Goal: Navigation & Orientation: Find specific page/section

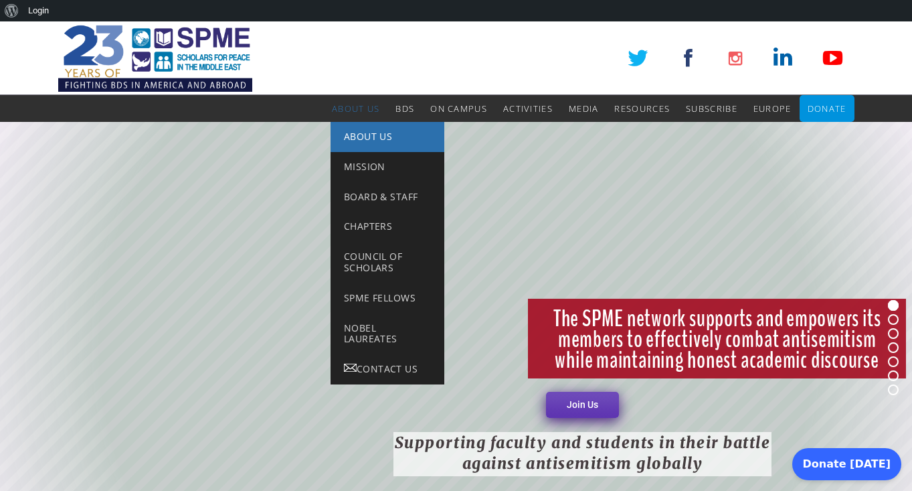
click at [360, 143] on link "About Us" at bounding box center [388, 137] width 114 height 30
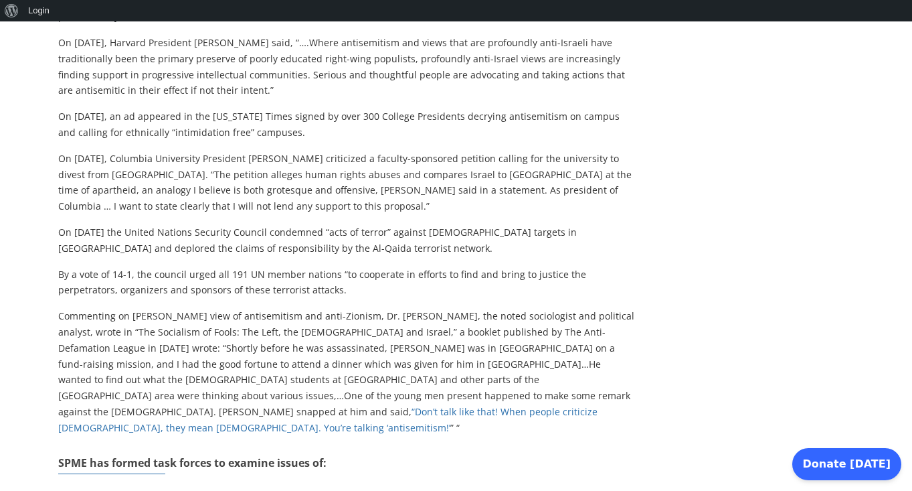
scroll to position [1068, 0]
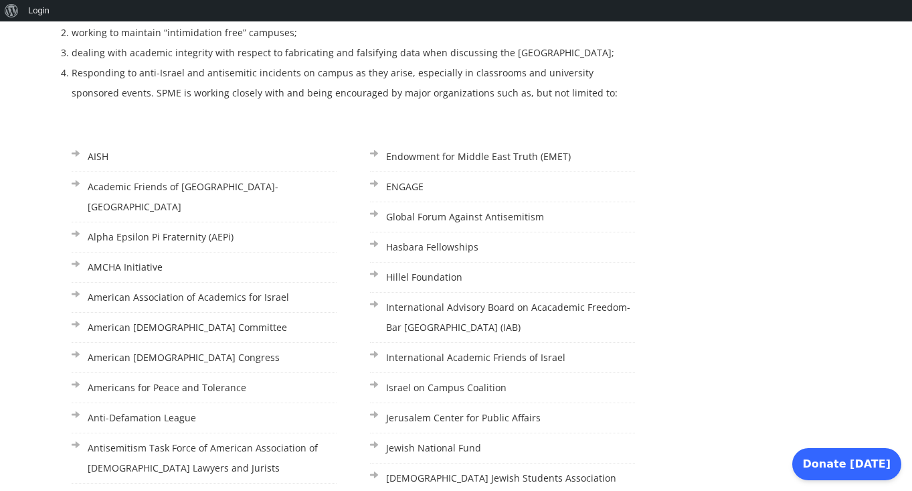
click at [209, 373] on li "Americans for Peace and Tolerance" at bounding box center [204, 388] width 265 height 30
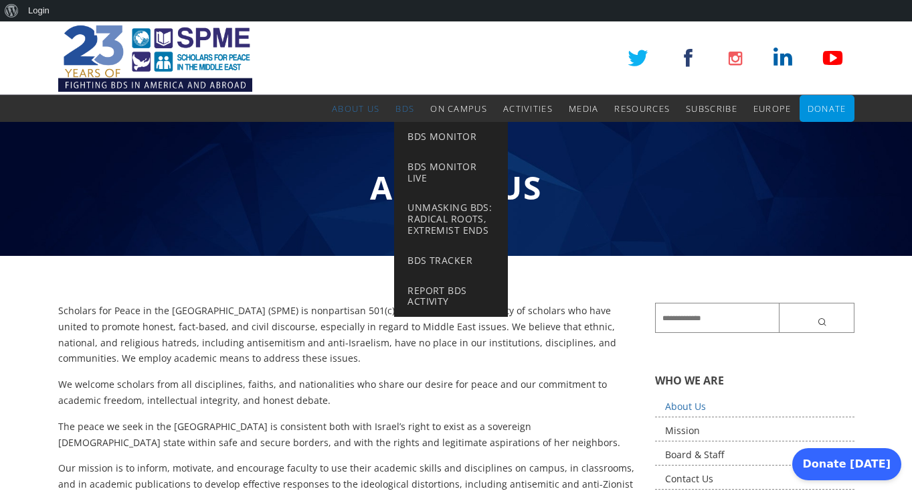
scroll to position [0, 0]
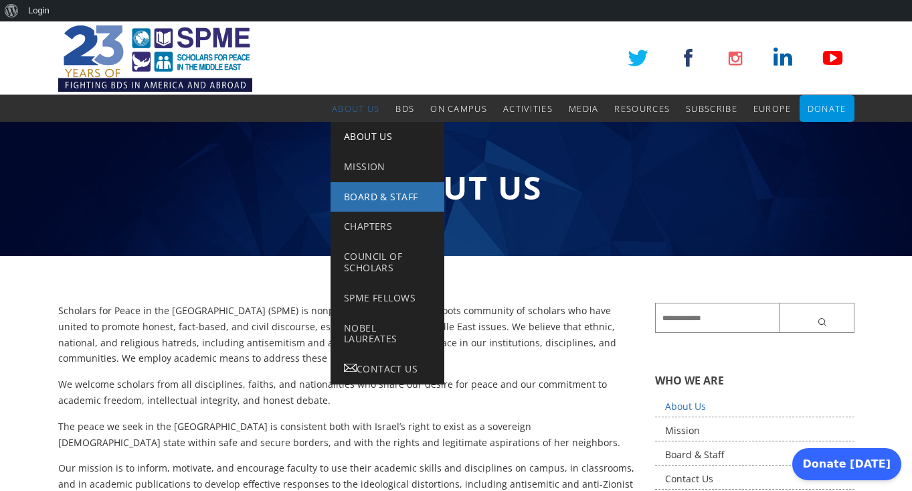
click at [351, 192] on span "Board & Staff" at bounding box center [381, 196] width 74 height 13
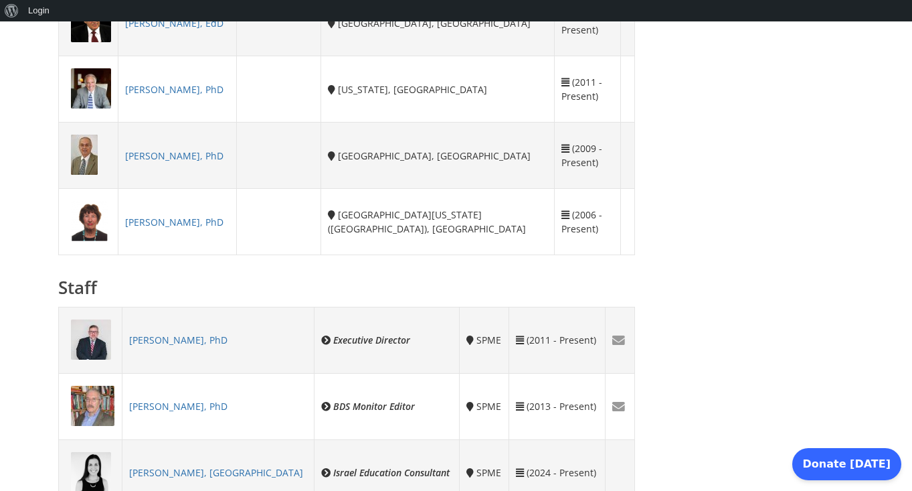
scroll to position [986, 0]
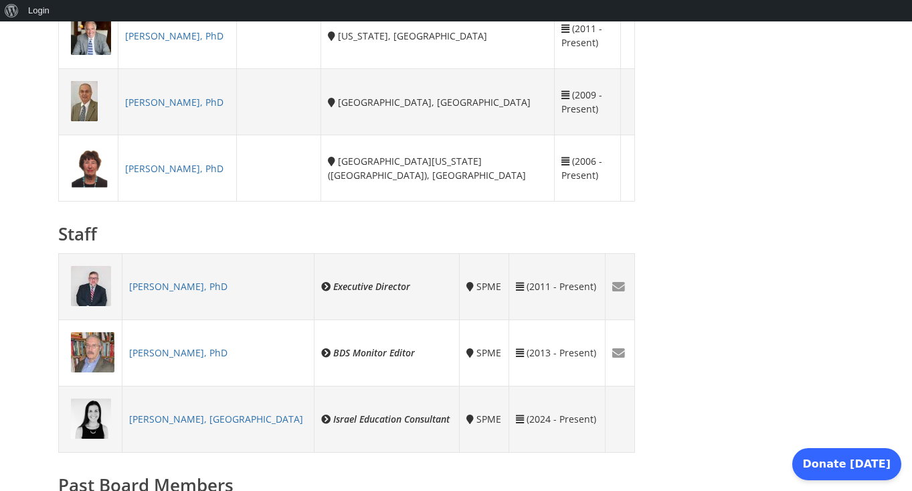
click at [195, 286] on link "Asaf Romirowsky, PhD" at bounding box center [178, 286] width 98 height 13
click at [157, 351] on link "[PERSON_NAME], PhD" at bounding box center [178, 352] width 98 height 13
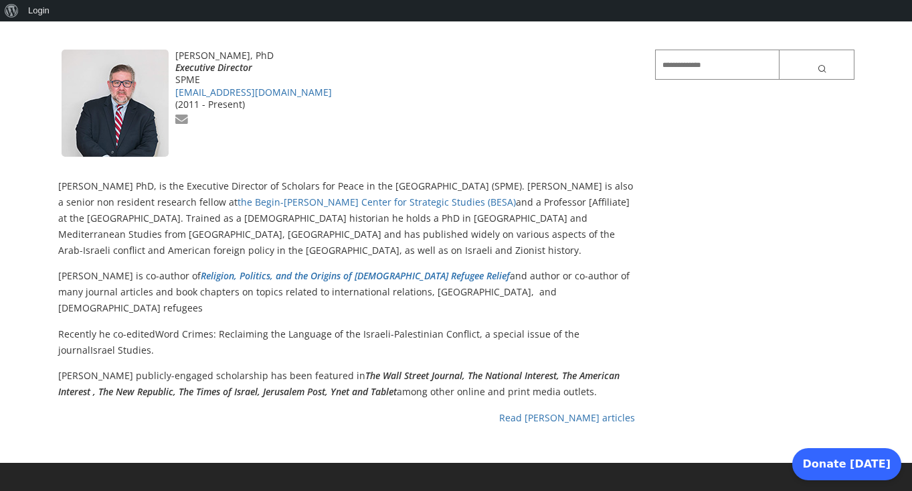
scroll to position [253, 0]
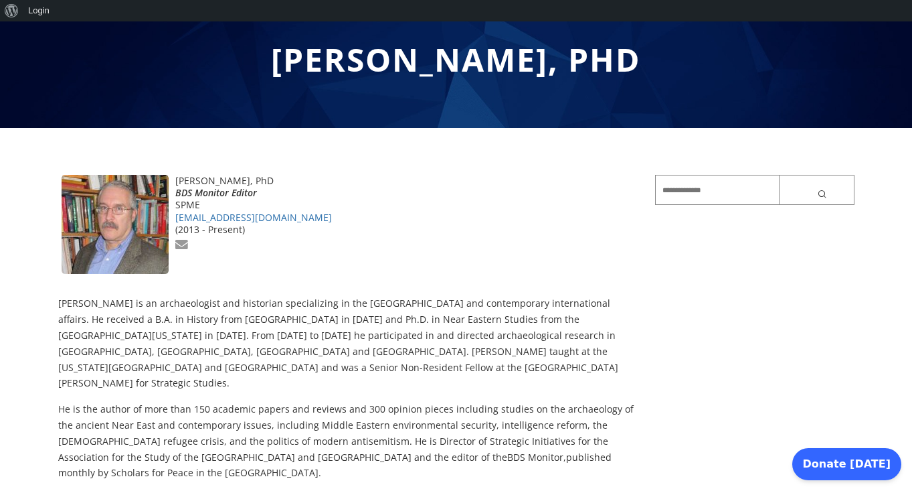
scroll to position [137, 0]
